Goal: Find contact information: Find contact information

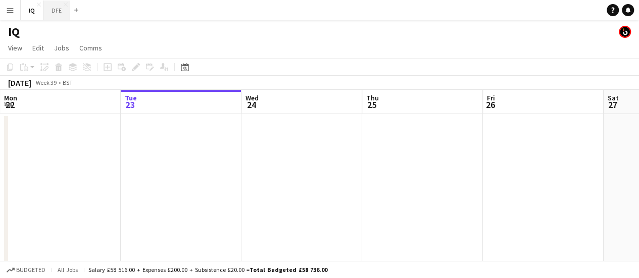
click at [51, 17] on button "DFE Close" at bounding box center [56, 11] width 27 height 20
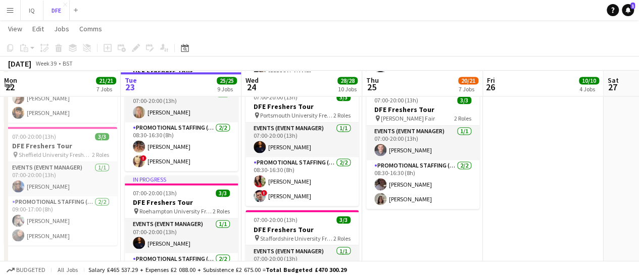
scroll to position [768, 0]
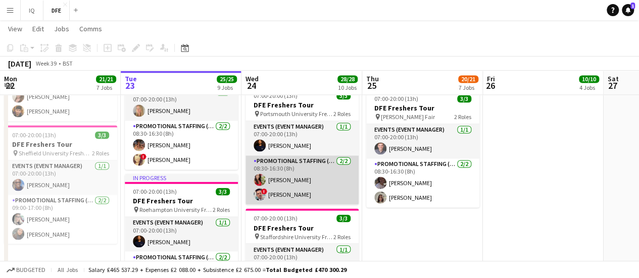
click at [305, 189] on app-card-role "Promotional Staffing (Brand Ambassadors) [DATE] 08:30-16:30 (8h) [PERSON_NAME] …" at bounding box center [302, 180] width 113 height 49
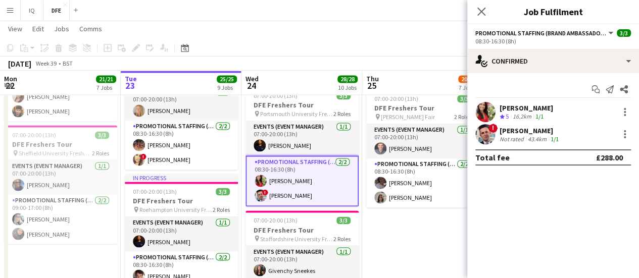
click at [558, 104] on div "[PERSON_NAME] Crew rating 5 16.2km 1/1" at bounding box center [553, 112] width 172 height 20
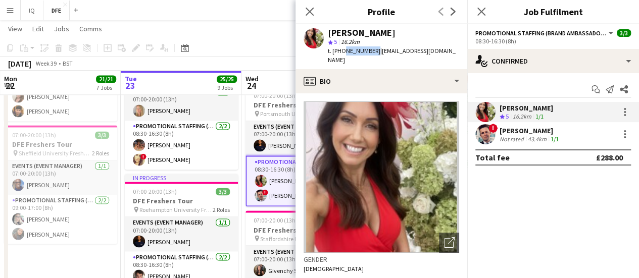
drag, startPoint x: 342, startPoint y: 50, endPoint x: 370, endPoint y: 52, distance: 28.8
click at [370, 52] on span "t. [PHONE_NUMBER]" at bounding box center [354, 51] width 53 height 8
copy span "7309400515"
